Goal: Task Accomplishment & Management: Manage account settings

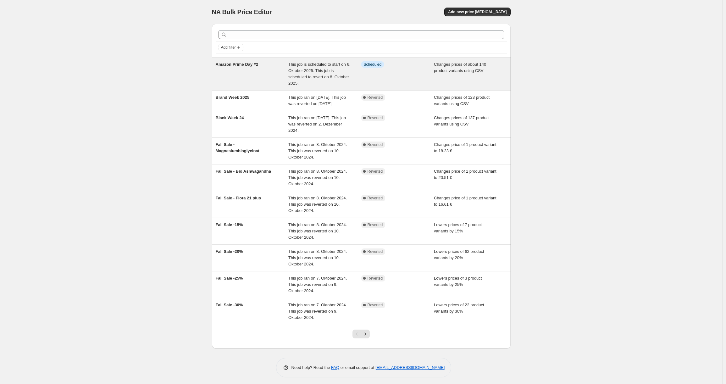
click at [334, 80] on div "This job is scheduled to start on 6. Oktober 2025. This job is scheduled to rev…" at bounding box center [324, 73] width 73 height 25
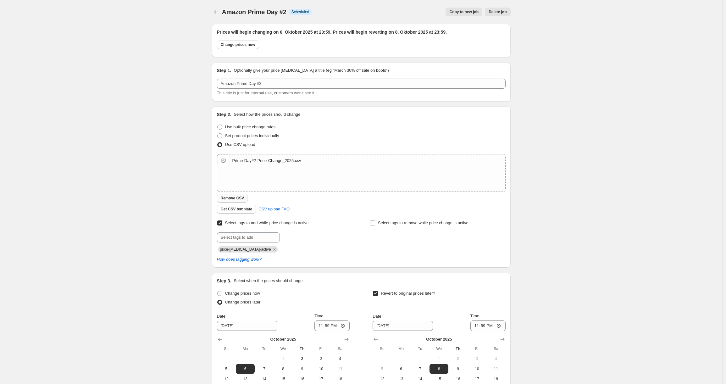
click at [236, 199] on span "Remove CSV" at bounding box center [233, 198] width 24 height 5
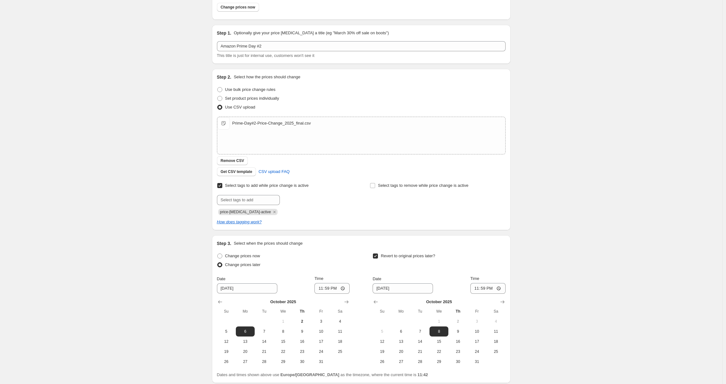
scroll to position [89, 0]
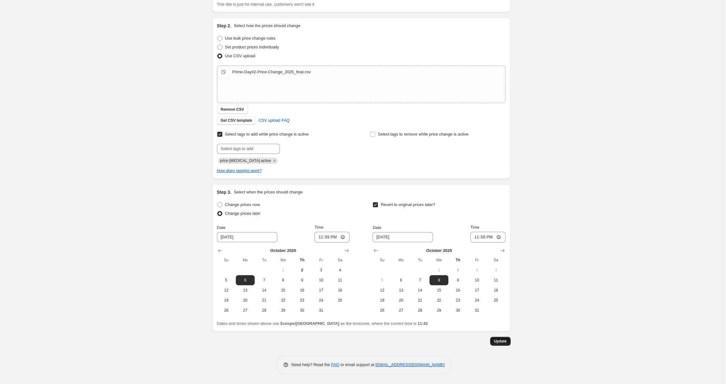
click at [502, 340] on span "Update" at bounding box center [500, 341] width 13 height 5
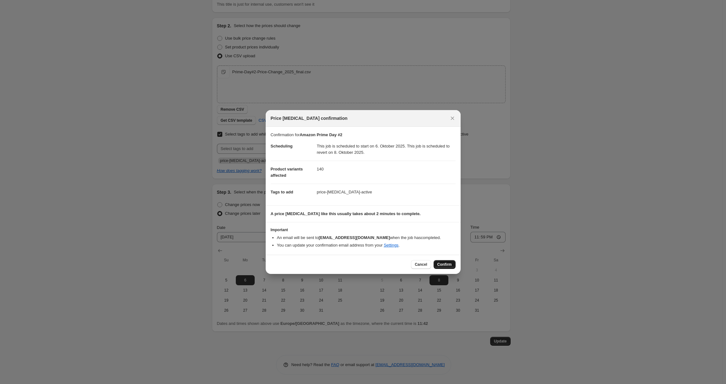
click at [440, 265] on span "Confirm" at bounding box center [444, 264] width 14 height 5
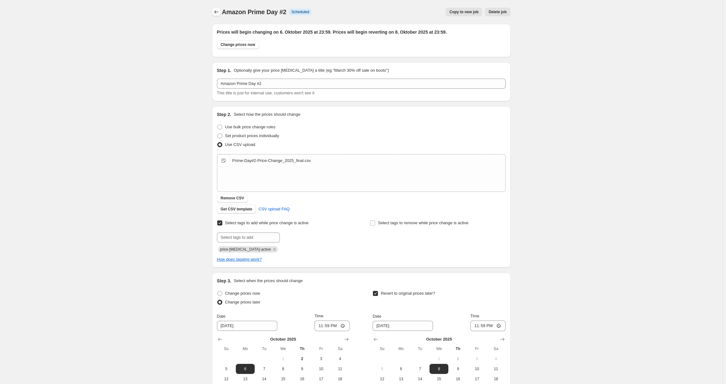
click at [218, 11] on icon "Price change jobs" at bounding box center [216, 12] width 6 height 6
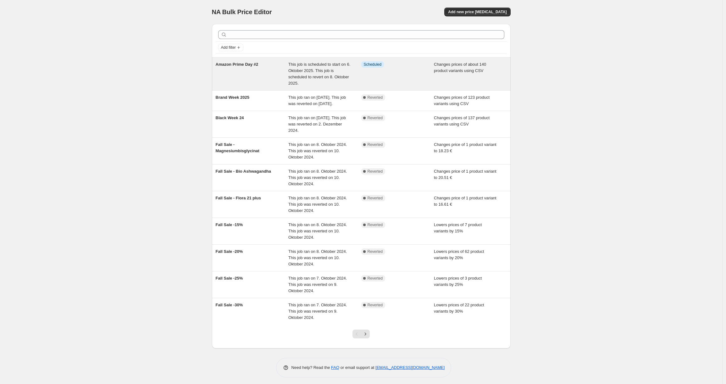
click at [319, 77] on span "This job is scheduled to start on 6. Oktober 2025. This job is scheduled to rev…" at bounding box center [319, 74] width 62 height 24
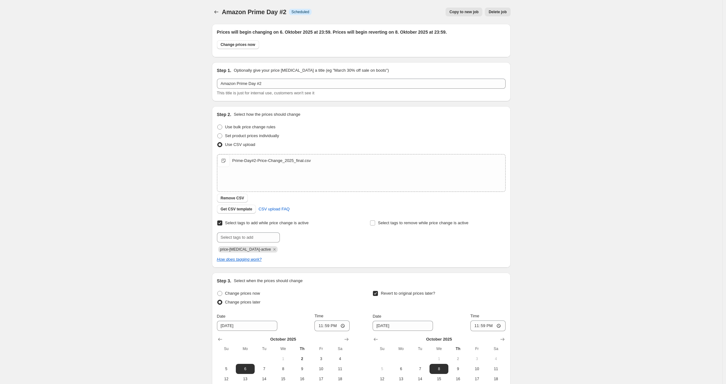
click at [65, 30] on div "Amazon Prime Day #2. This page is ready Amazon Prime Day #2 Info Scheduled Copy…" at bounding box center [361, 236] width 722 height 473
